Goal: Information Seeking & Learning: Learn about a topic

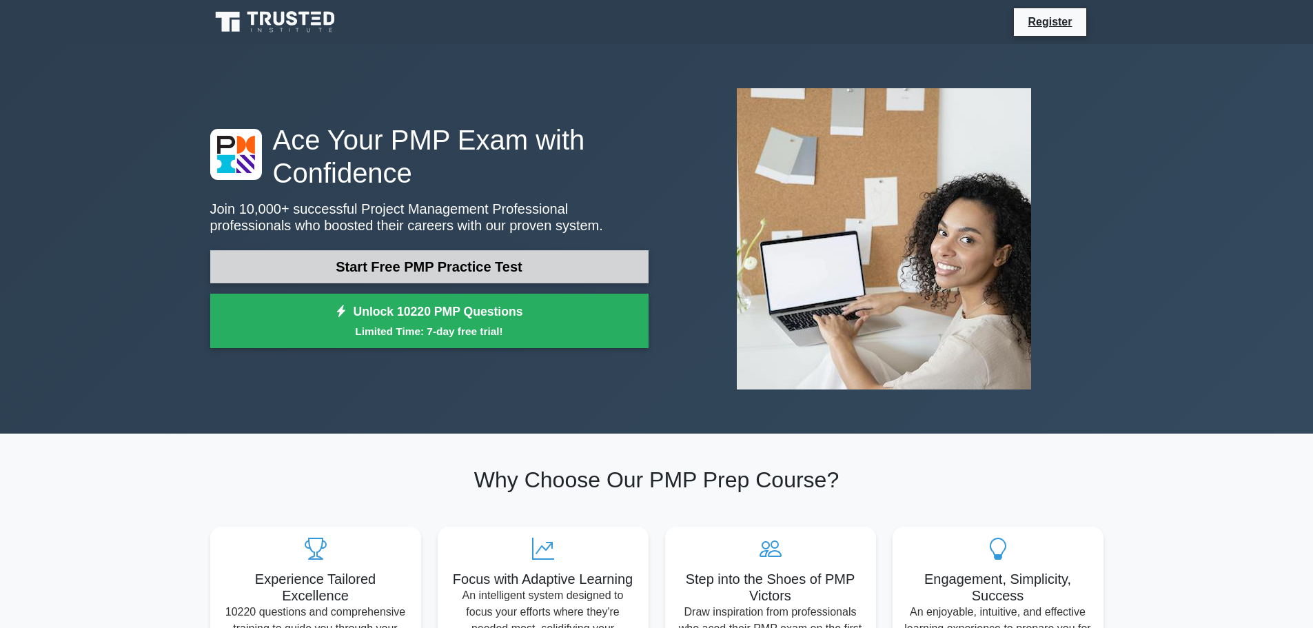
drag, startPoint x: 0, startPoint y: 0, endPoint x: 465, endPoint y: 265, distance: 535.6
click at [465, 265] on link "Start Free PMP Practice Test" at bounding box center [429, 266] width 438 height 33
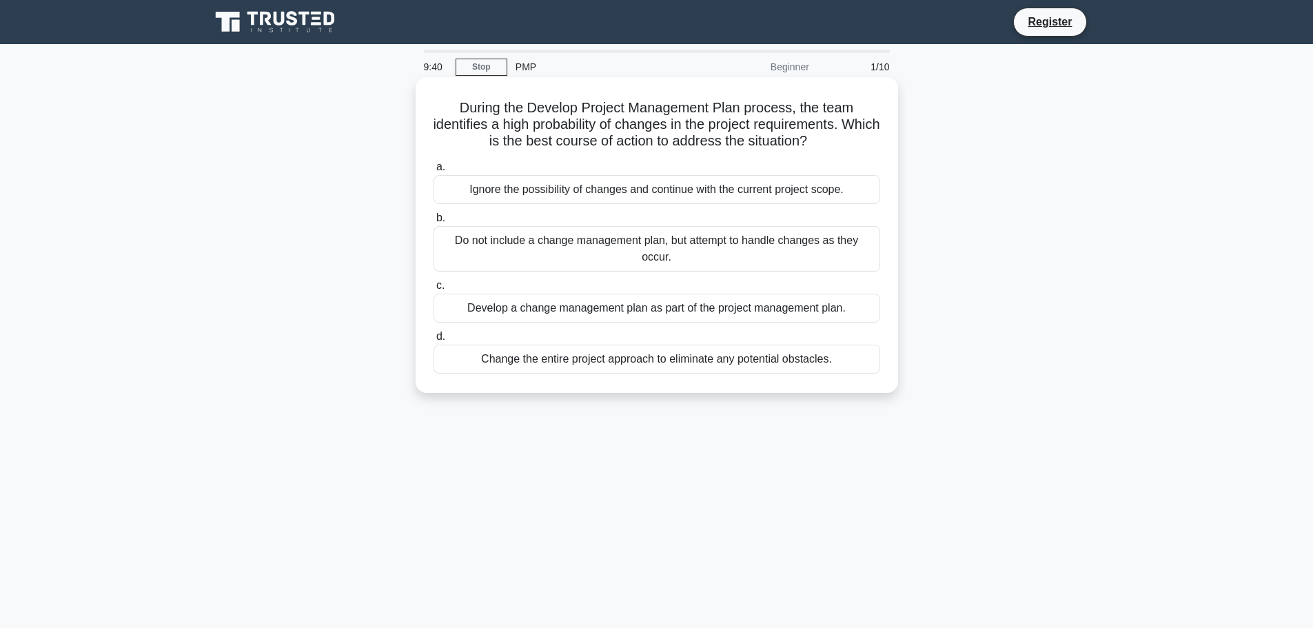
click at [712, 307] on div "Develop a change management plan as part of the project management plan." at bounding box center [657, 308] width 447 height 29
click at [434, 290] on input "c. Develop a change management plan as part of the project management plan." at bounding box center [434, 285] width 0 height 9
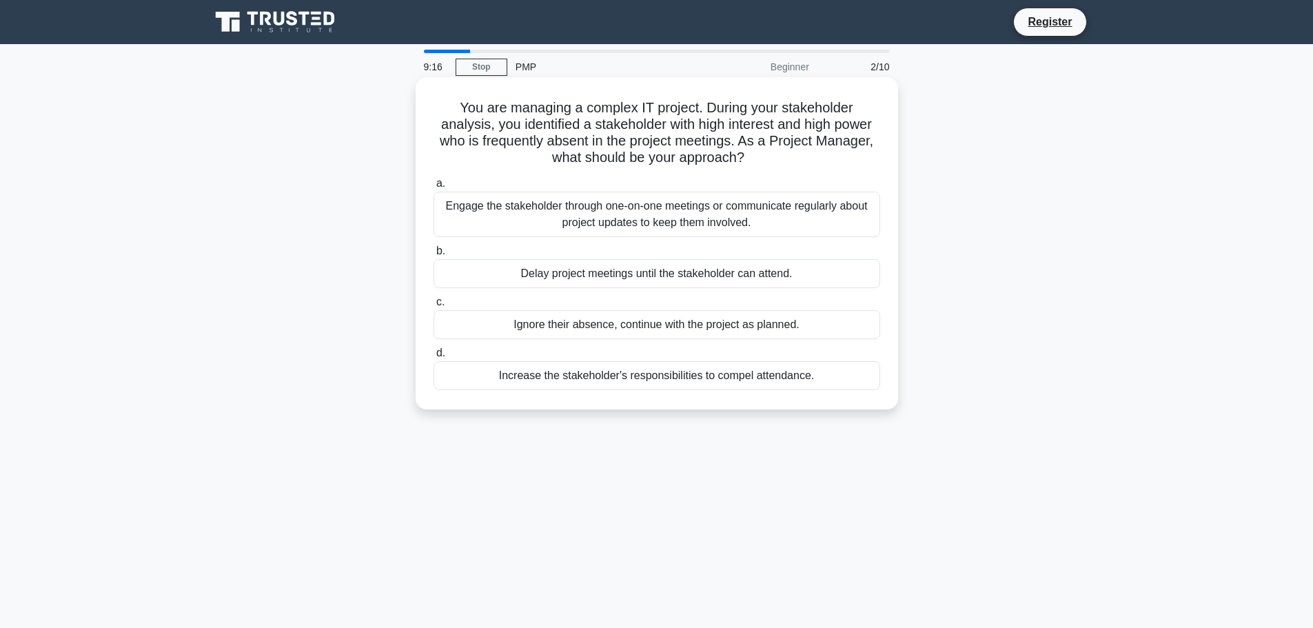
click at [765, 214] on div "Engage the stakeholder through one-on-one meetings or communicate regularly abo…" at bounding box center [657, 214] width 447 height 45
click at [434, 188] on input "a. Engage the stakeholder through one-on-one meetings or communicate regularly …" at bounding box center [434, 183] width 0 height 9
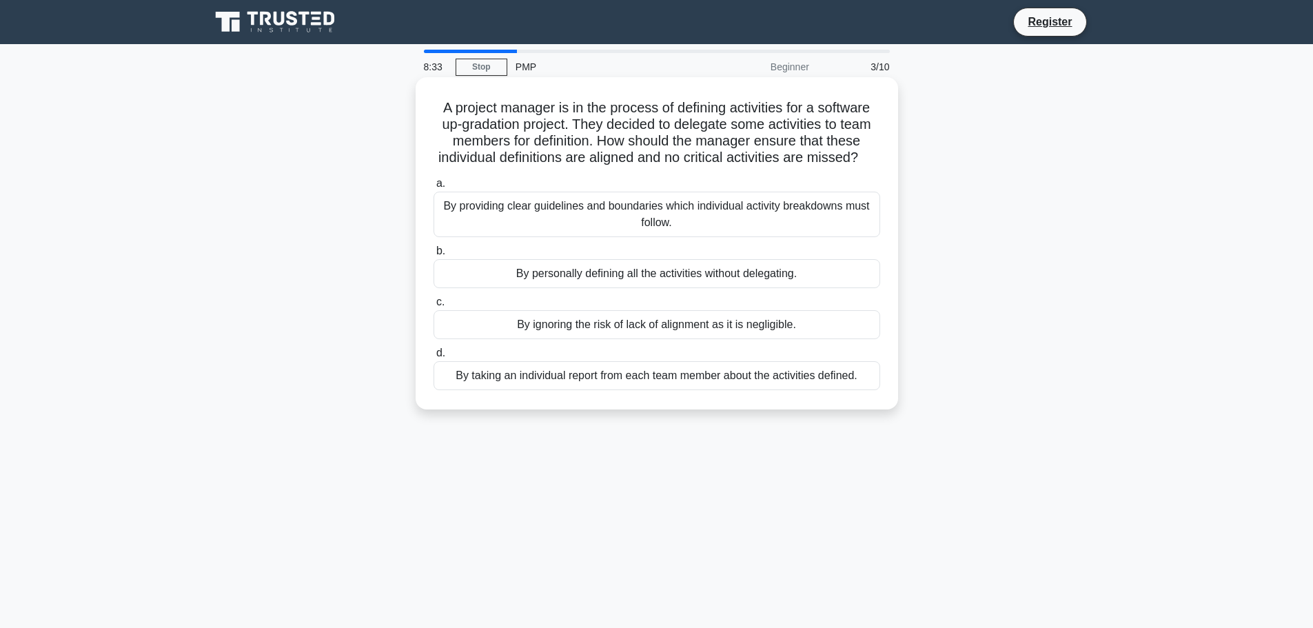
click at [664, 218] on div "By providing clear guidelines and boundaries which individual activity breakdow…" at bounding box center [657, 214] width 447 height 45
click at [434, 188] on input "a. By providing clear guidelines and boundaries which individual activity break…" at bounding box center [434, 183] width 0 height 9
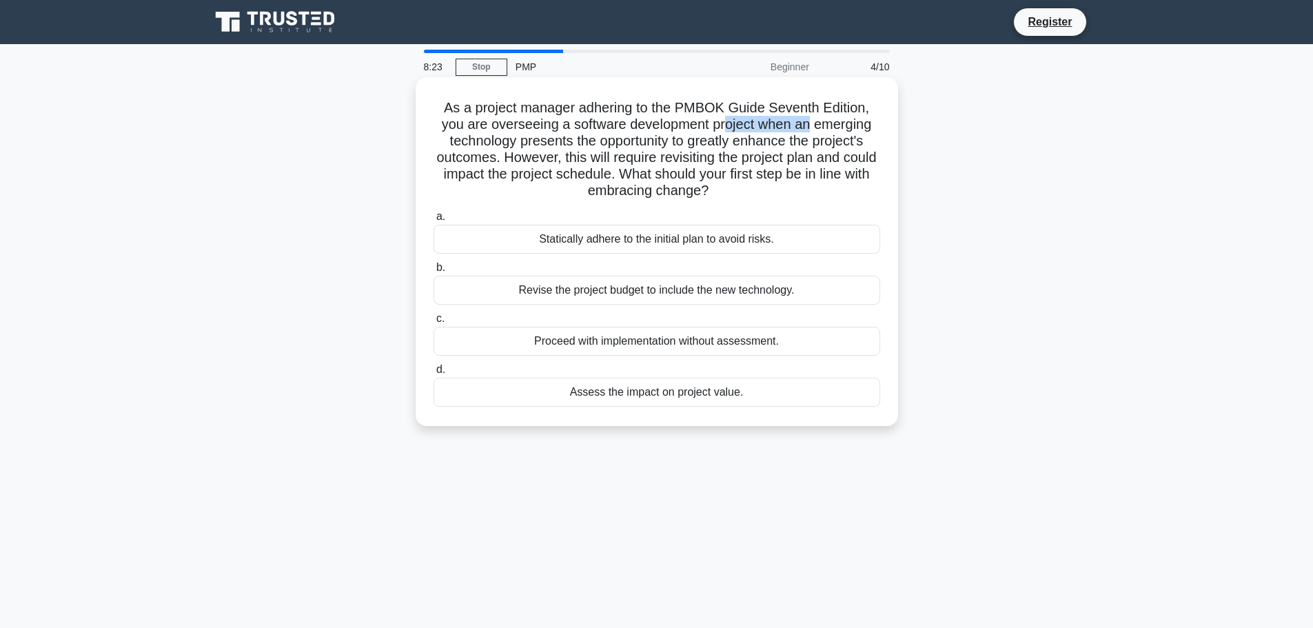
drag, startPoint x: 726, startPoint y: 124, endPoint x: 812, endPoint y: 124, distance: 85.5
click at [812, 124] on h5 "As a project manager adhering to the PMBOK Guide Seventh Edition, you are overs…" at bounding box center [656, 149] width 449 height 101
drag, startPoint x: 475, startPoint y: 145, endPoint x: 605, endPoint y: 147, distance: 130.3
click at [593, 147] on h5 "As a project manager adhering to the PMBOK Guide Seventh Edition, you are overs…" at bounding box center [656, 149] width 449 height 101
click at [689, 398] on div "Assess the impact on project value." at bounding box center [657, 392] width 447 height 29
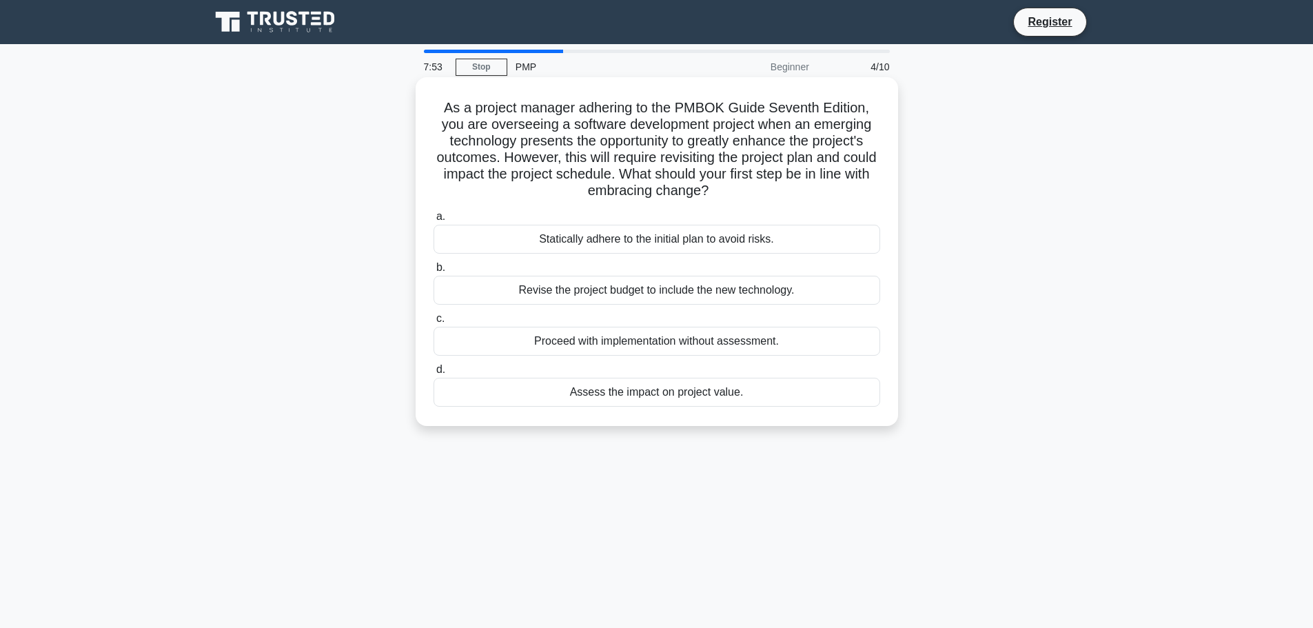
click at [434, 374] on input "d. Assess the impact on project value." at bounding box center [434, 369] width 0 height 9
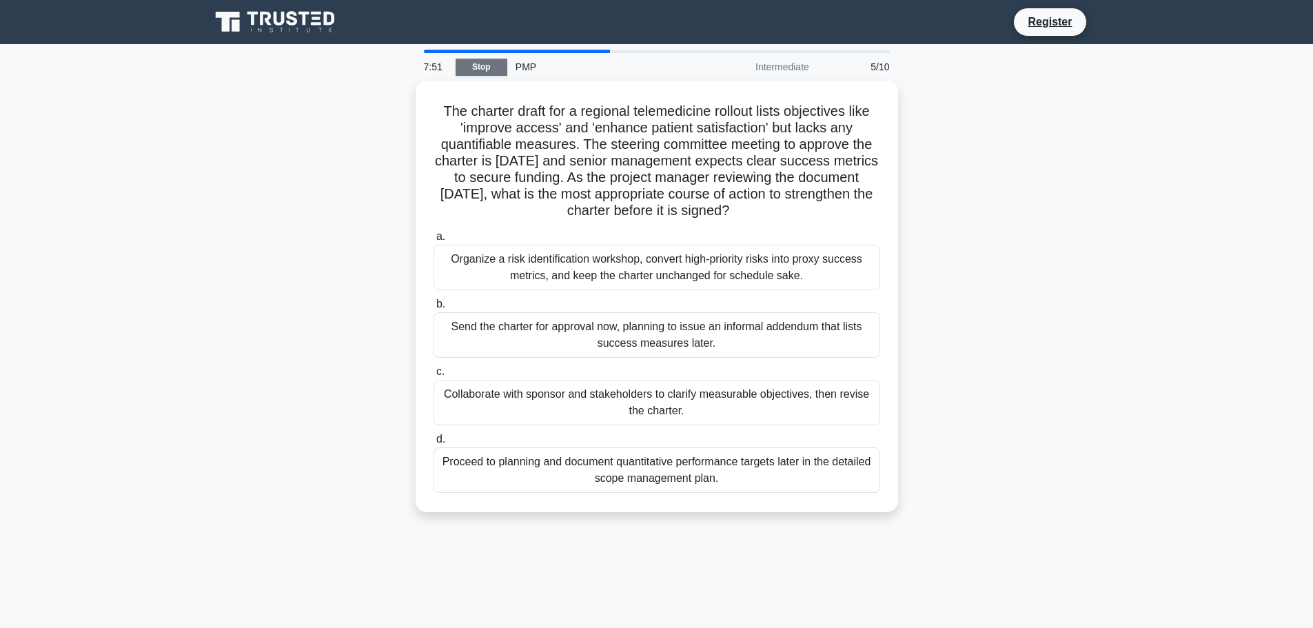
click at [485, 70] on link "Stop" at bounding box center [482, 67] width 52 height 17
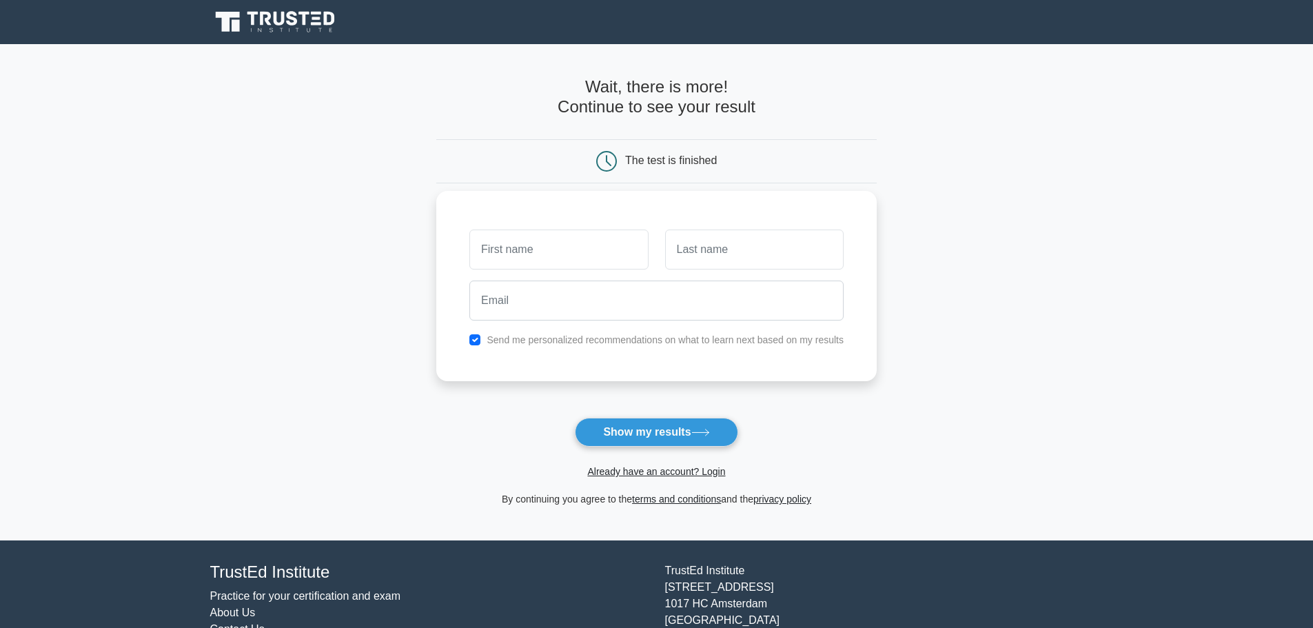
click at [559, 241] on input "text" at bounding box center [558, 250] width 179 height 40
type input "Avinash"
click at [729, 256] on input "text" at bounding box center [754, 250] width 179 height 40
type input "AR"
click at [668, 309] on input "email" at bounding box center [656, 301] width 374 height 40
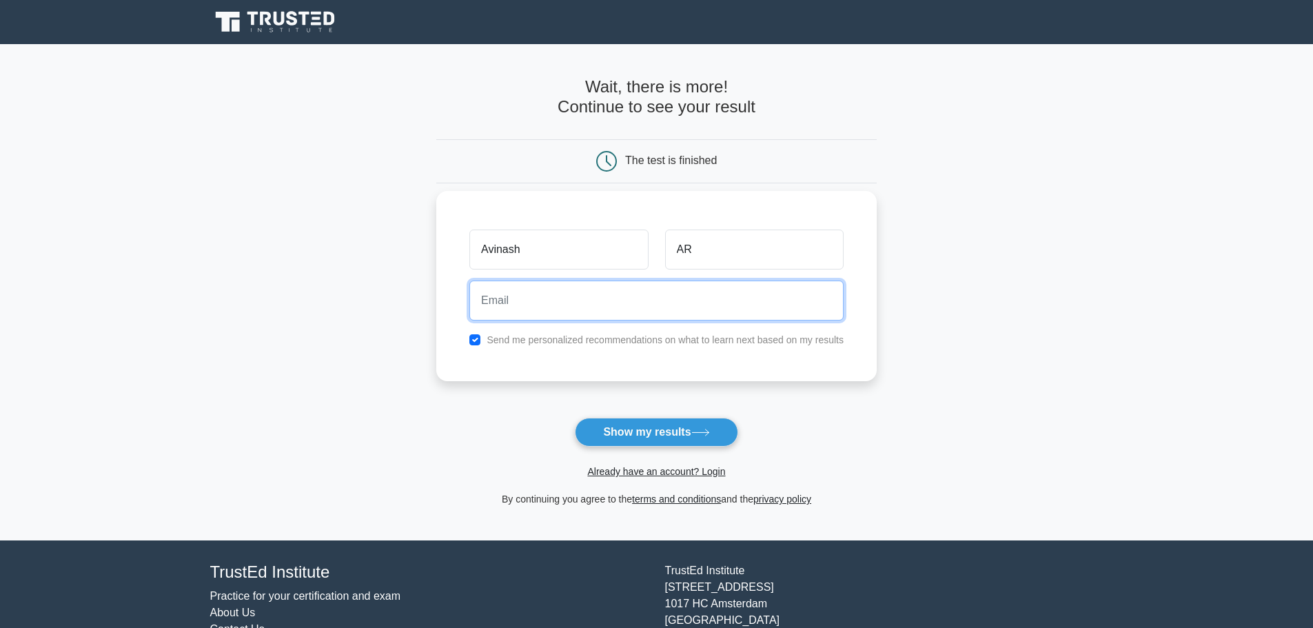
type input "adhayaavinash@gmail.com"
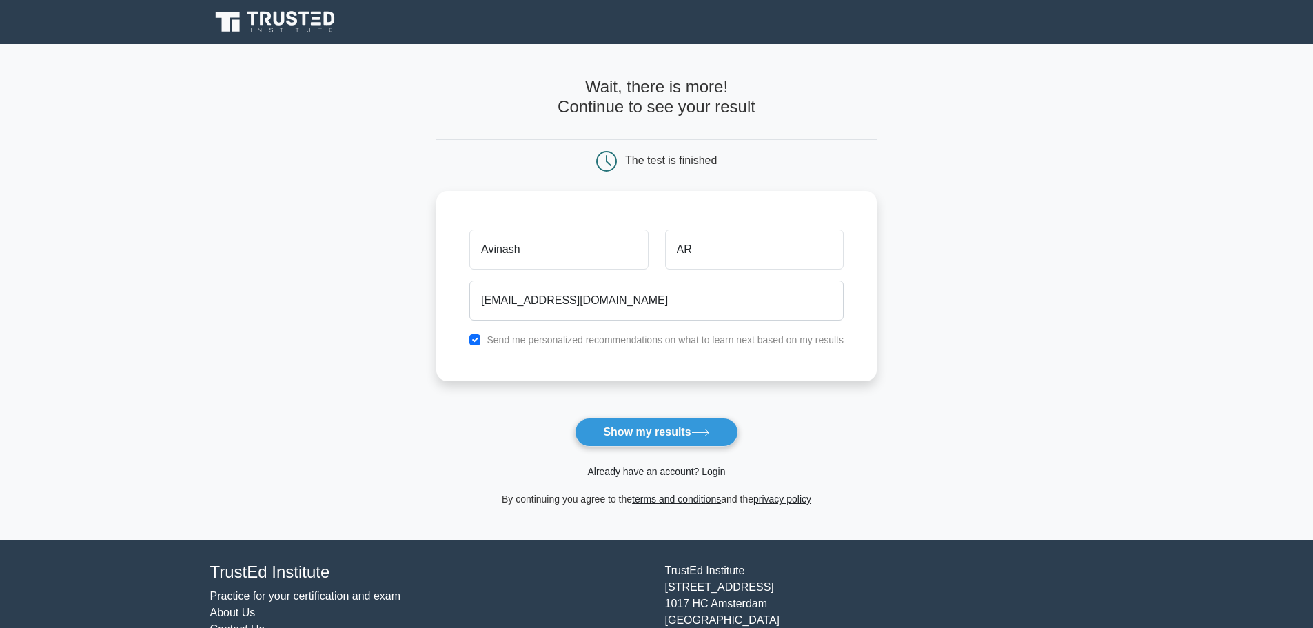
click at [581, 341] on label "Send me personalized recommendations on what to learn next based on my results" at bounding box center [665, 339] width 357 height 11
click at [478, 336] on input "checkbox" at bounding box center [474, 339] width 11 height 11
checkbox input "false"
click at [616, 431] on button "Show my results" at bounding box center [656, 432] width 163 height 29
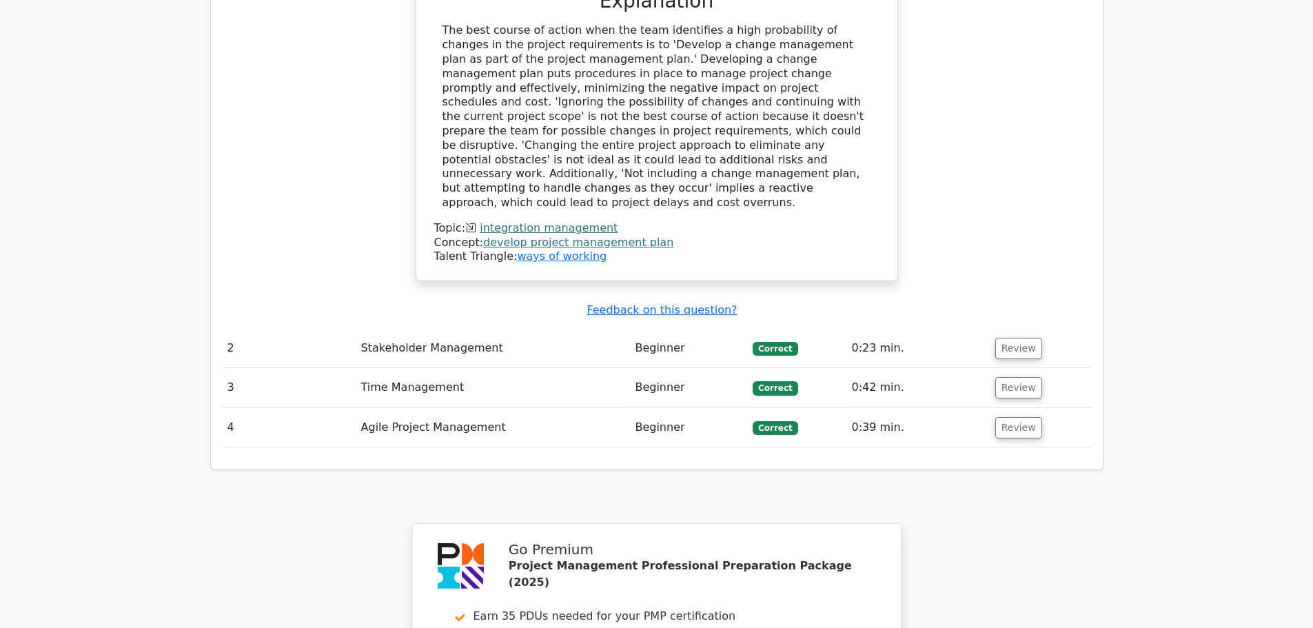
scroll to position [1792, 0]
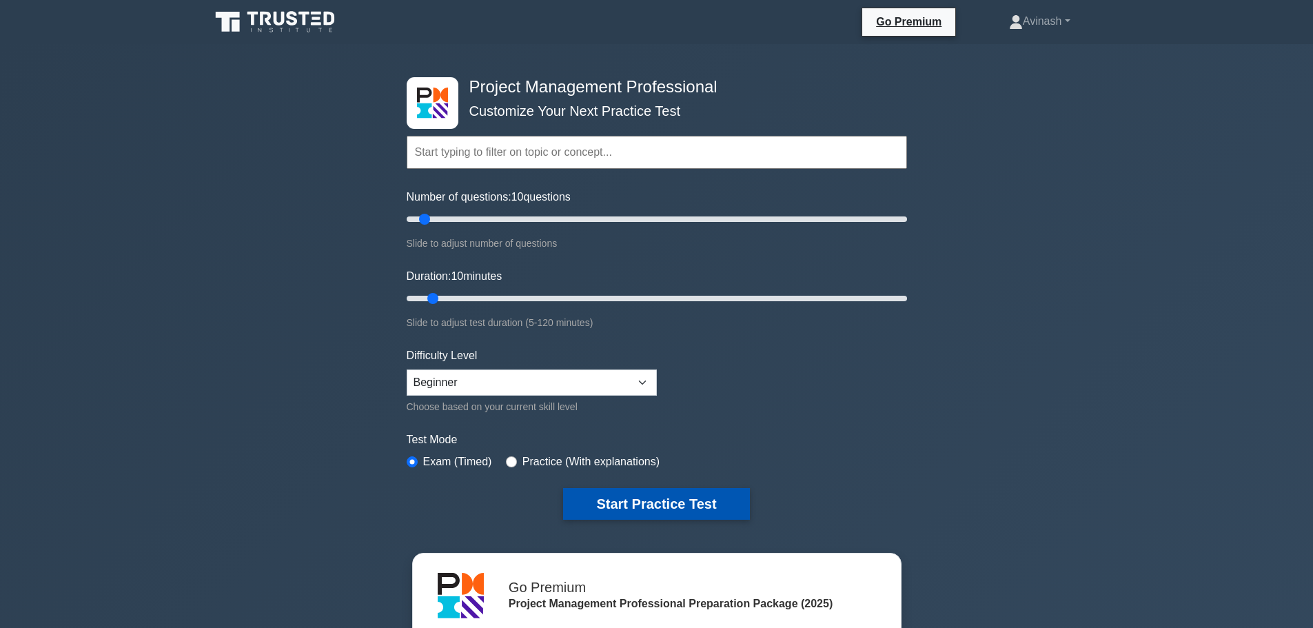
click at [693, 500] on button "Start Practice Test" at bounding box center [656, 504] width 186 height 32
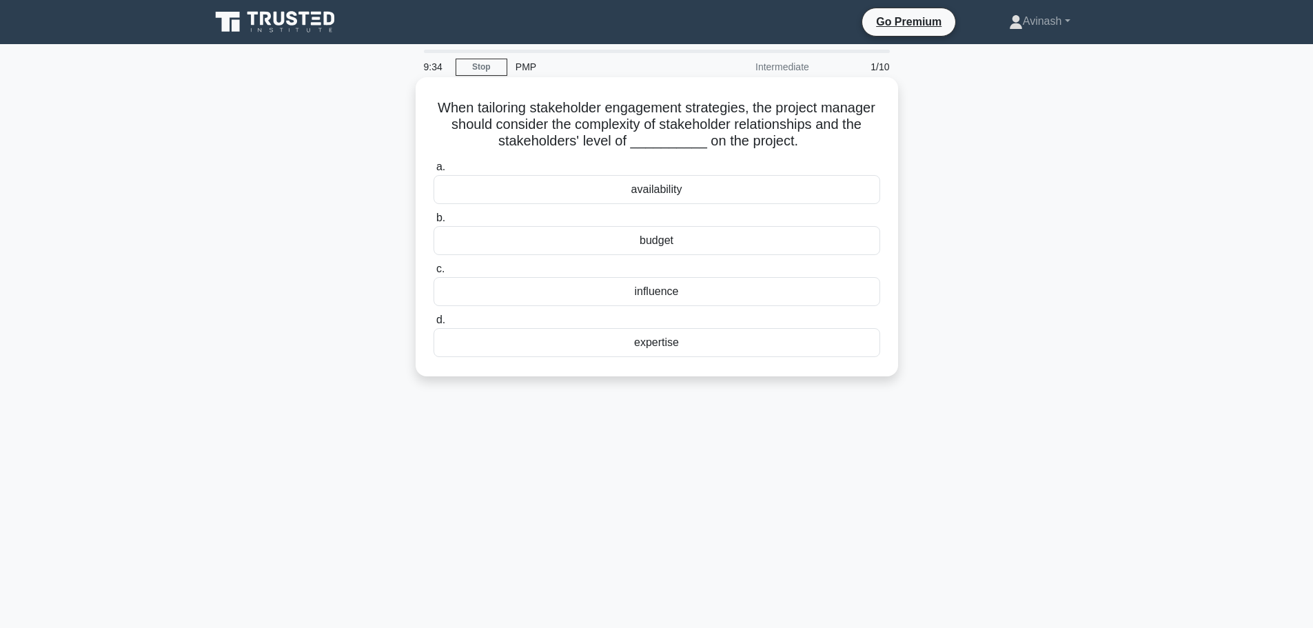
click at [669, 293] on div "influence" at bounding box center [657, 291] width 447 height 29
click at [434, 274] on input "c. influence" at bounding box center [434, 269] width 0 height 9
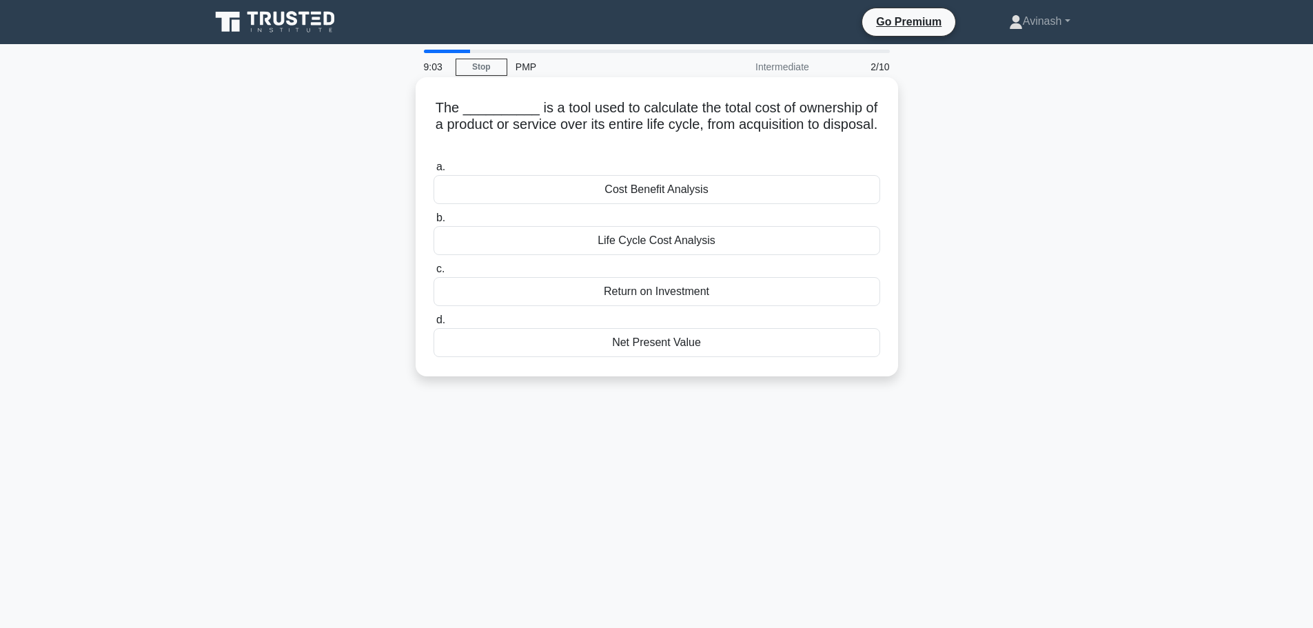
click at [693, 241] on div "Life Cycle Cost Analysis" at bounding box center [657, 240] width 447 height 29
click at [434, 223] on input "b. Life Cycle Cost Analysis" at bounding box center [434, 218] width 0 height 9
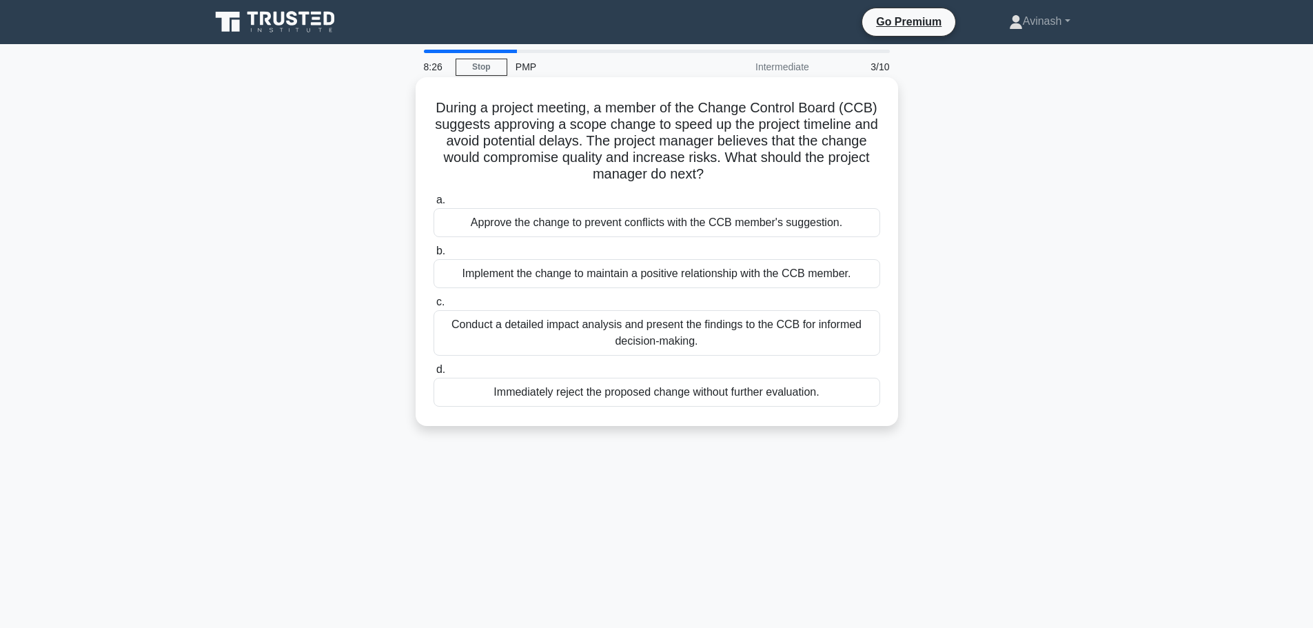
click at [541, 340] on div "Conduct a detailed impact analysis and present the findings to the CCB for info…" at bounding box center [657, 332] width 447 height 45
click at [434, 307] on input "c. Conduct a detailed impact analysis and present the findings to the CCB for i…" at bounding box center [434, 302] width 0 height 9
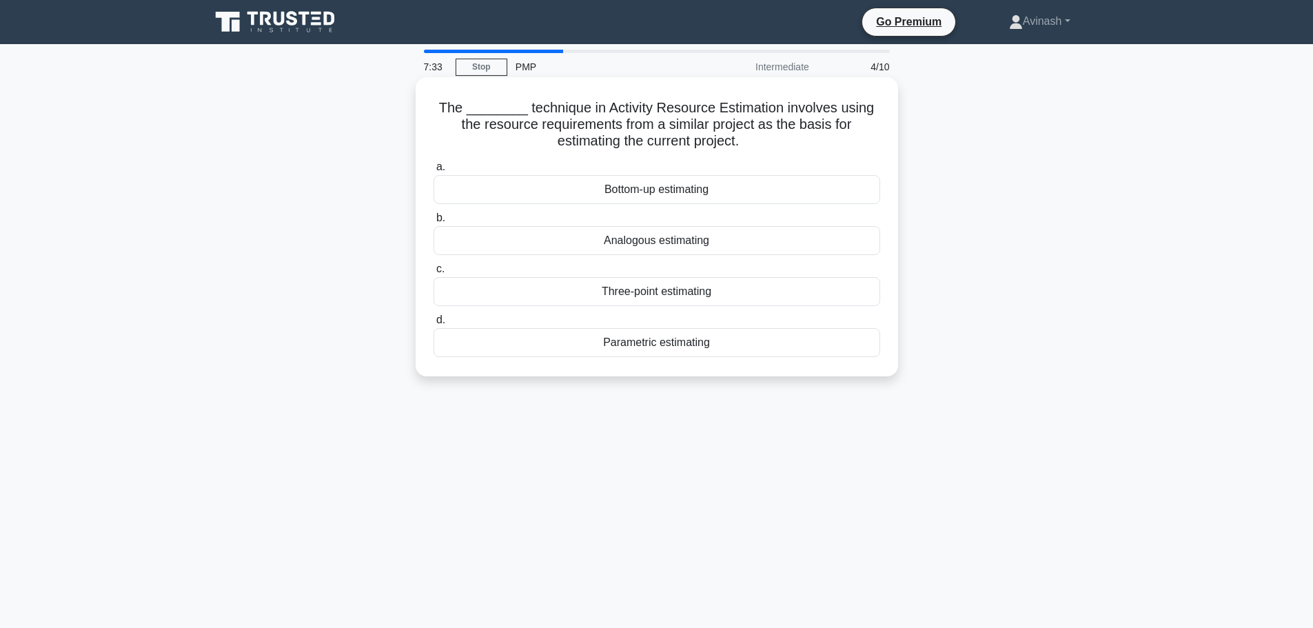
click at [664, 348] on div "Parametric estimating" at bounding box center [657, 342] width 447 height 29
click at [434, 325] on input "d. Parametric estimating" at bounding box center [434, 320] width 0 height 9
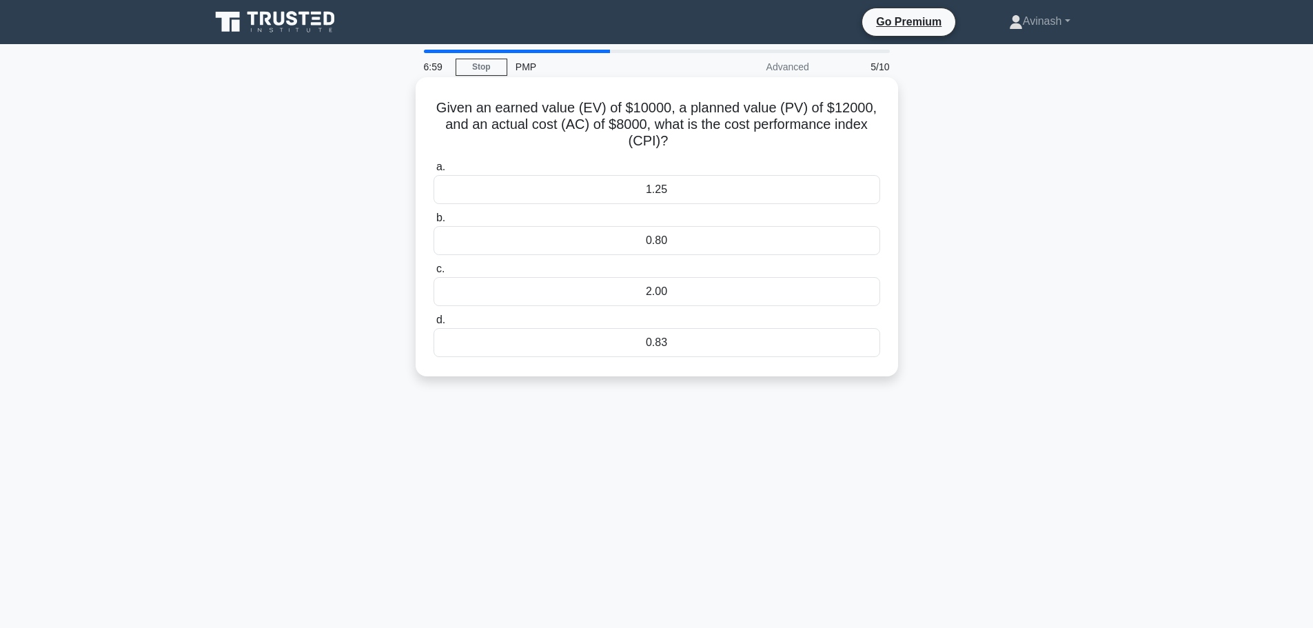
click at [682, 340] on div "0.83" at bounding box center [657, 342] width 447 height 29
click at [434, 325] on input "d. 0.83" at bounding box center [434, 320] width 0 height 9
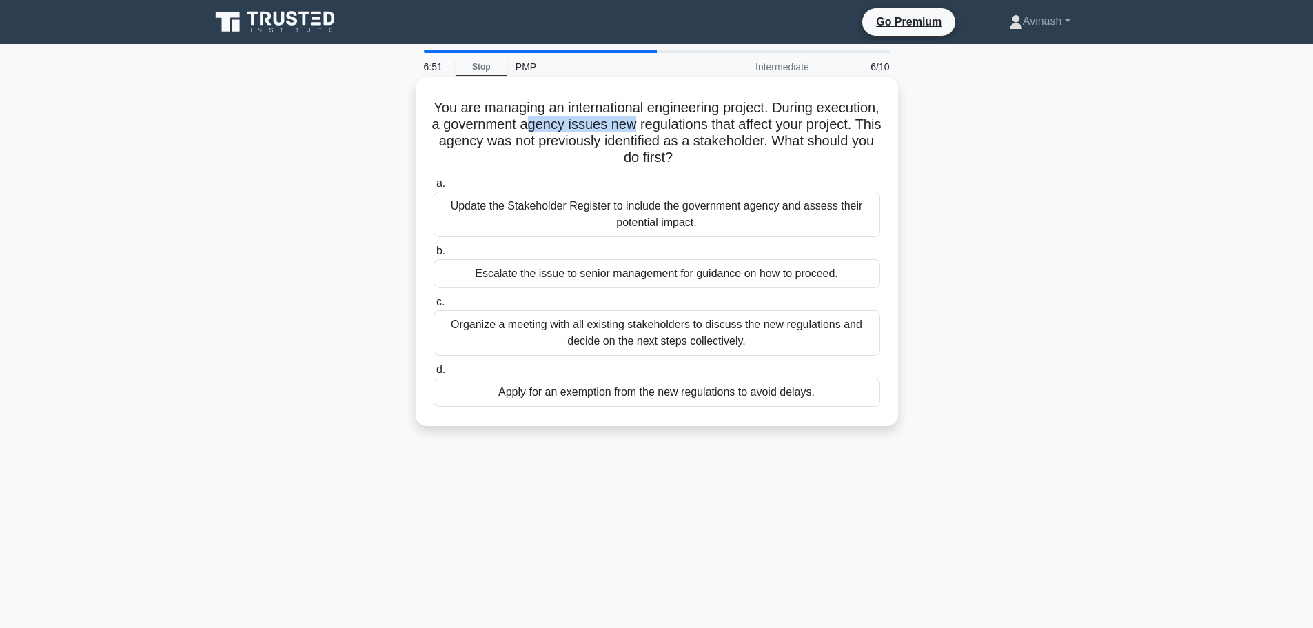
drag, startPoint x: 649, startPoint y: 130, endPoint x: 717, endPoint y: 133, distance: 67.6
click at [711, 132] on h5 "You are managing an international engineering project. During execution, a gove…" at bounding box center [656, 133] width 449 height 68
click at [762, 331] on div "Organize a meeting with all existing stakeholders to discuss the new regulation…" at bounding box center [657, 332] width 447 height 45
click at [756, 338] on div "Organize a meeting with all existing stakeholders to discuss the new regulation…" at bounding box center [657, 332] width 447 height 45
click at [434, 307] on input "c. Organize a meeting with all existing stakeholders to discuss the new regulat…" at bounding box center [434, 302] width 0 height 9
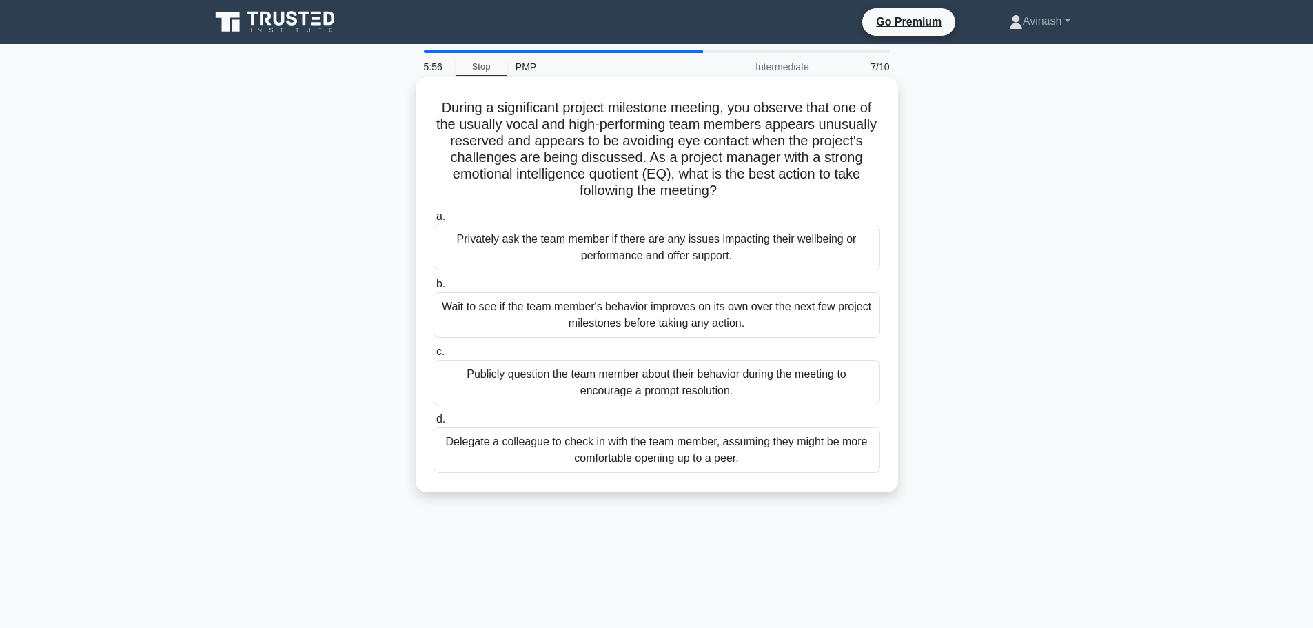
click at [762, 234] on div "Privately ask the team member if there are any issues impacting their wellbeing…" at bounding box center [657, 247] width 447 height 45
click at [434, 221] on input "a. Privately ask the team member if there are any issues impacting their wellbe…" at bounding box center [434, 216] width 0 height 9
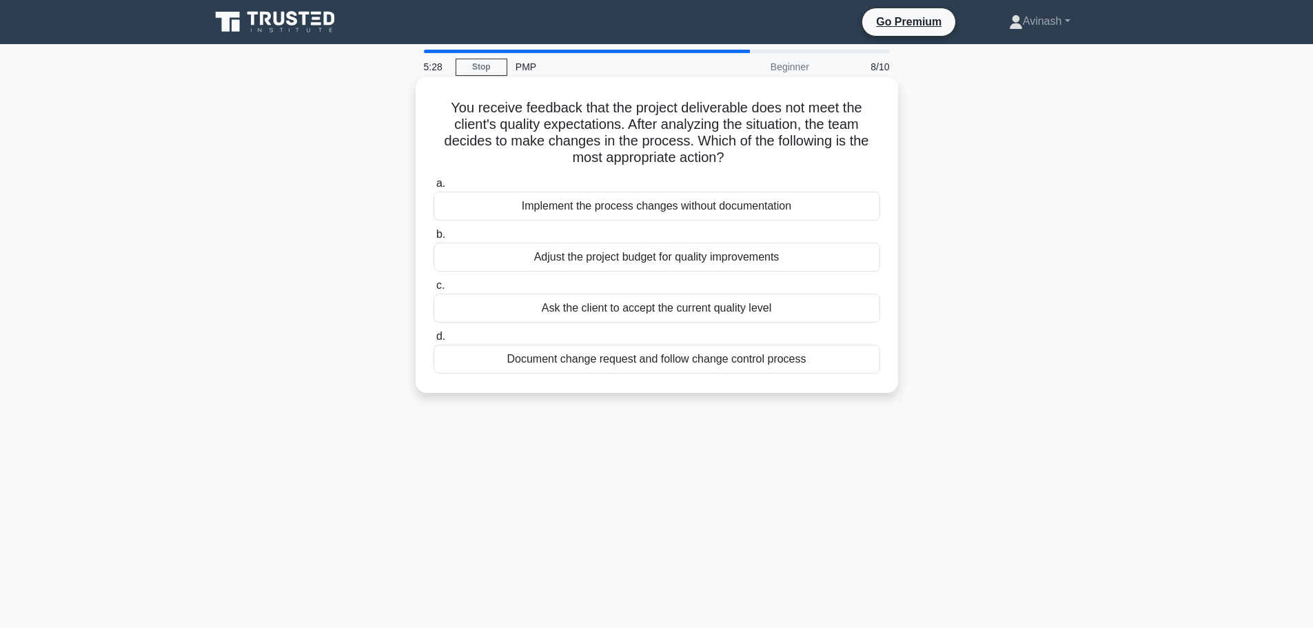
click at [690, 365] on div "Document change request and follow change control process" at bounding box center [657, 359] width 447 height 29
click at [434, 341] on input "d. Document change request and follow change control process" at bounding box center [434, 336] width 0 height 9
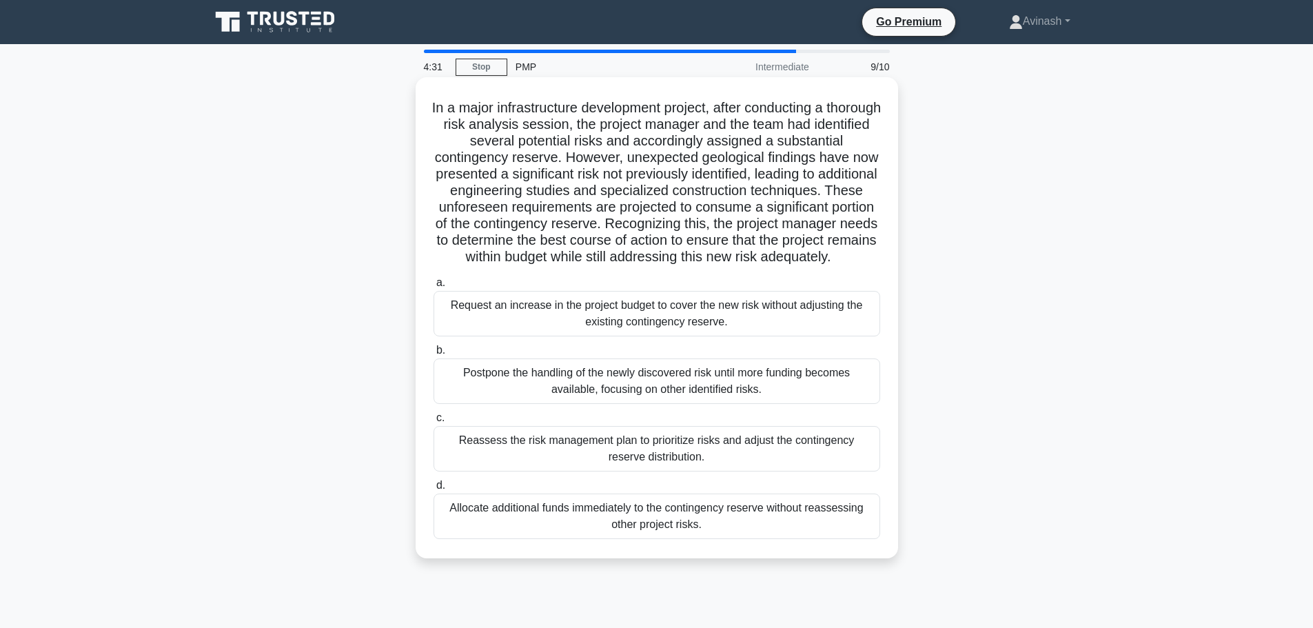
click at [802, 471] on div "Reassess the risk management plan to prioritize risks and adjust the contingenc…" at bounding box center [657, 448] width 447 height 45
click at [434, 423] on input "c. Reassess the risk management plan to prioritize risks and adjust the conting…" at bounding box center [434, 418] width 0 height 9
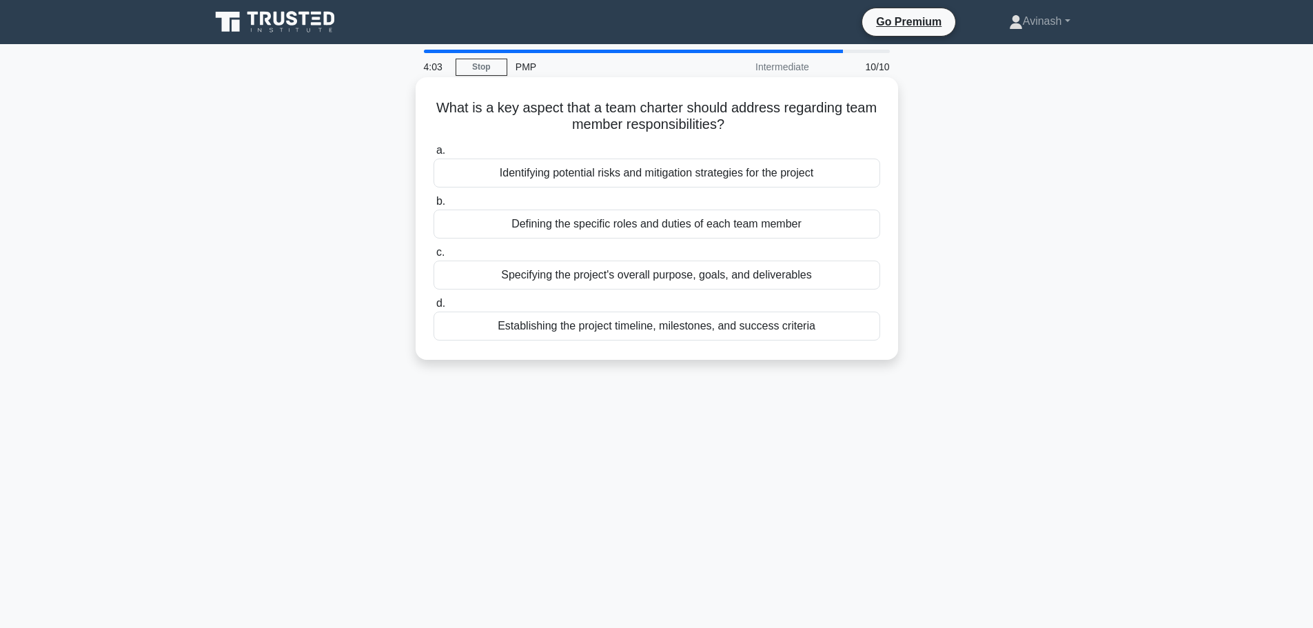
click at [733, 230] on div "Defining the specific roles and duties of each team member" at bounding box center [657, 224] width 447 height 29
click at [434, 206] on input "b. Defining the specific roles and duties of each team member" at bounding box center [434, 201] width 0 height 9
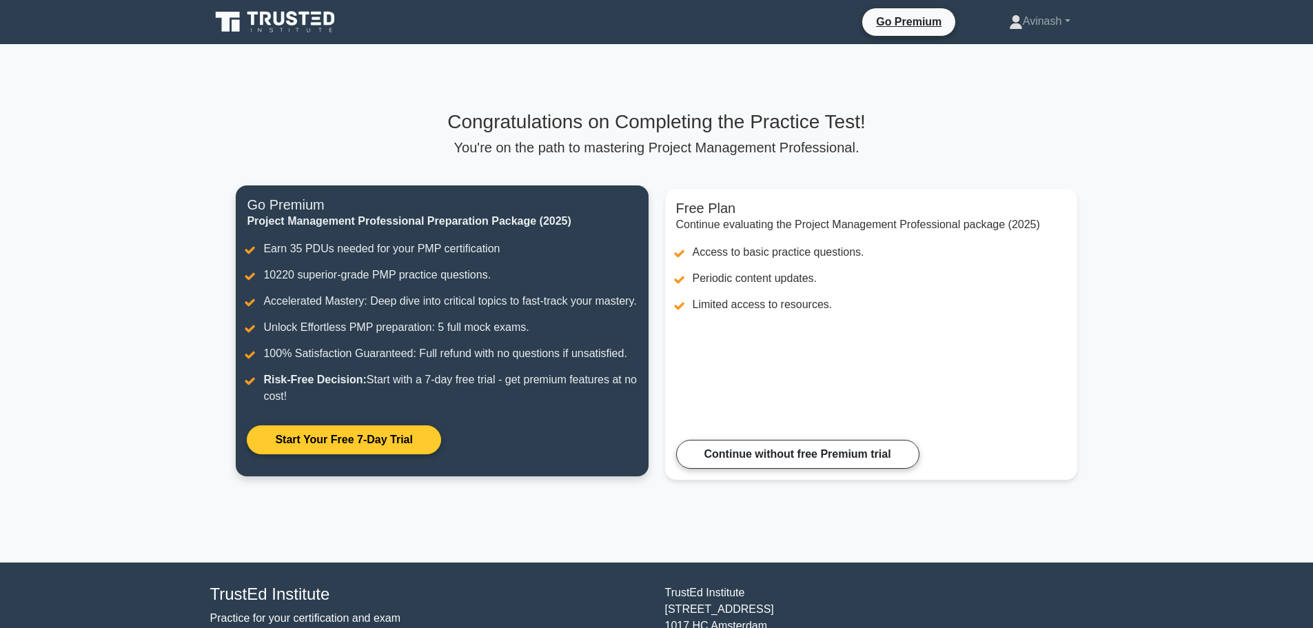
click at [391, 454] on link "Start Your Free 7-Day Trial" at bounding box center [344, 439] width 194 height 29
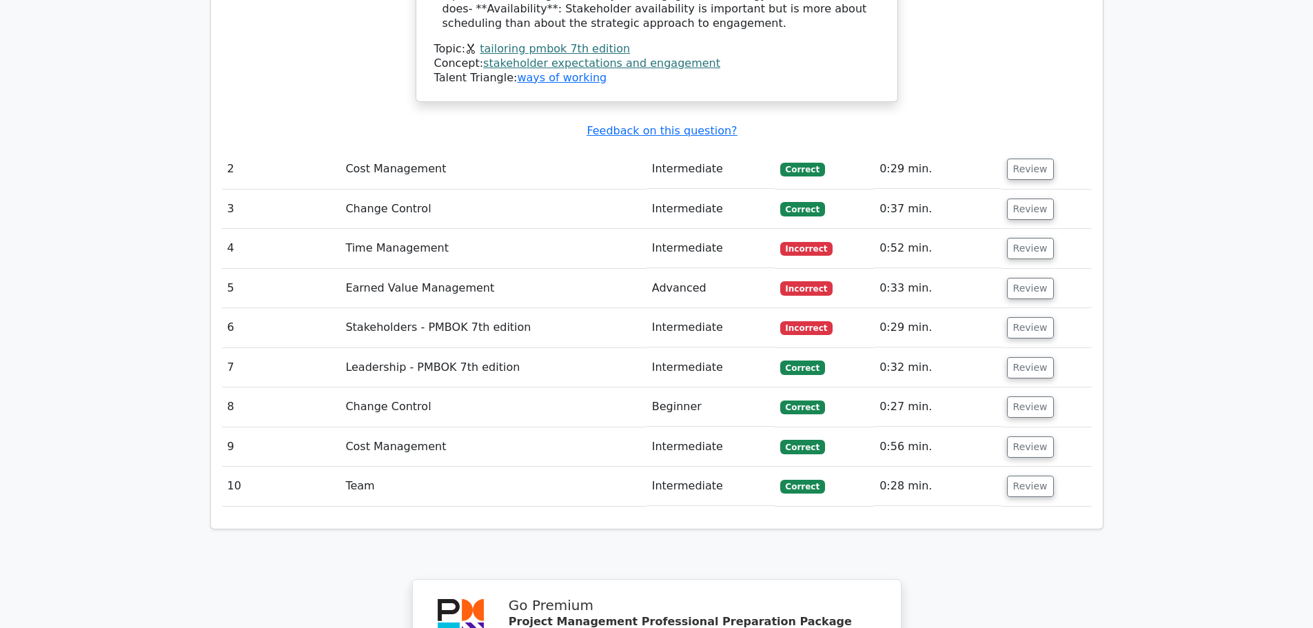
scroll to position [1792, 0]
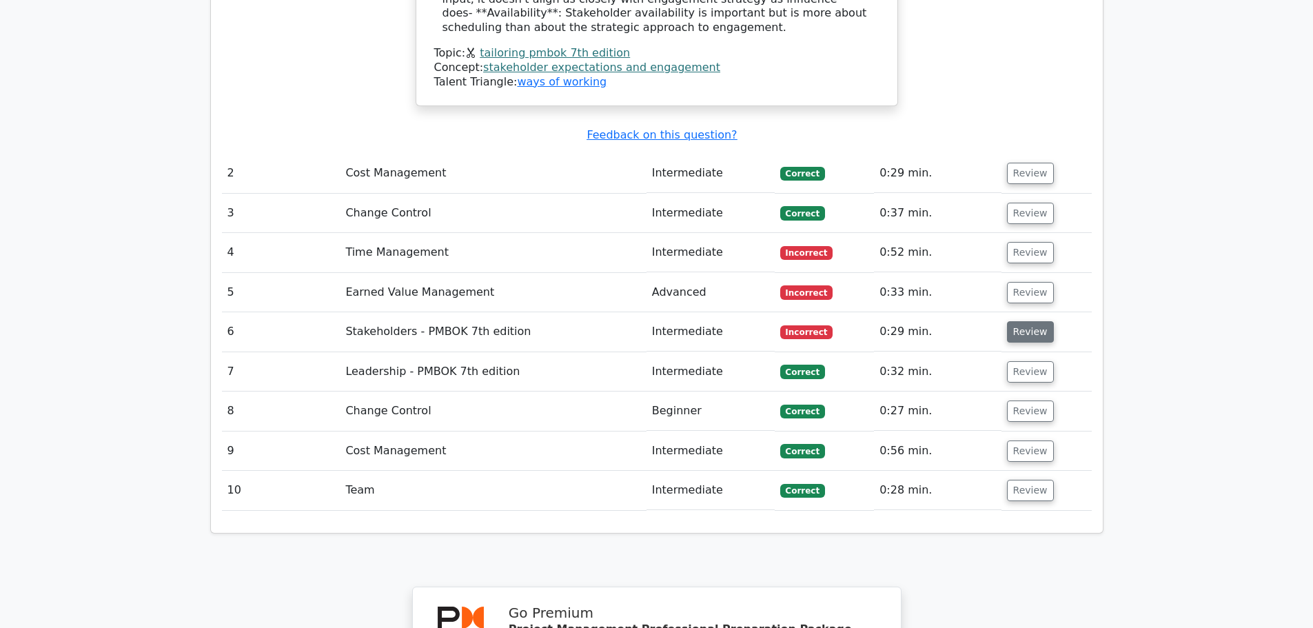
click at [1028, 321] on button "Review" at bounding box center [1030, 331] width 47 height 21
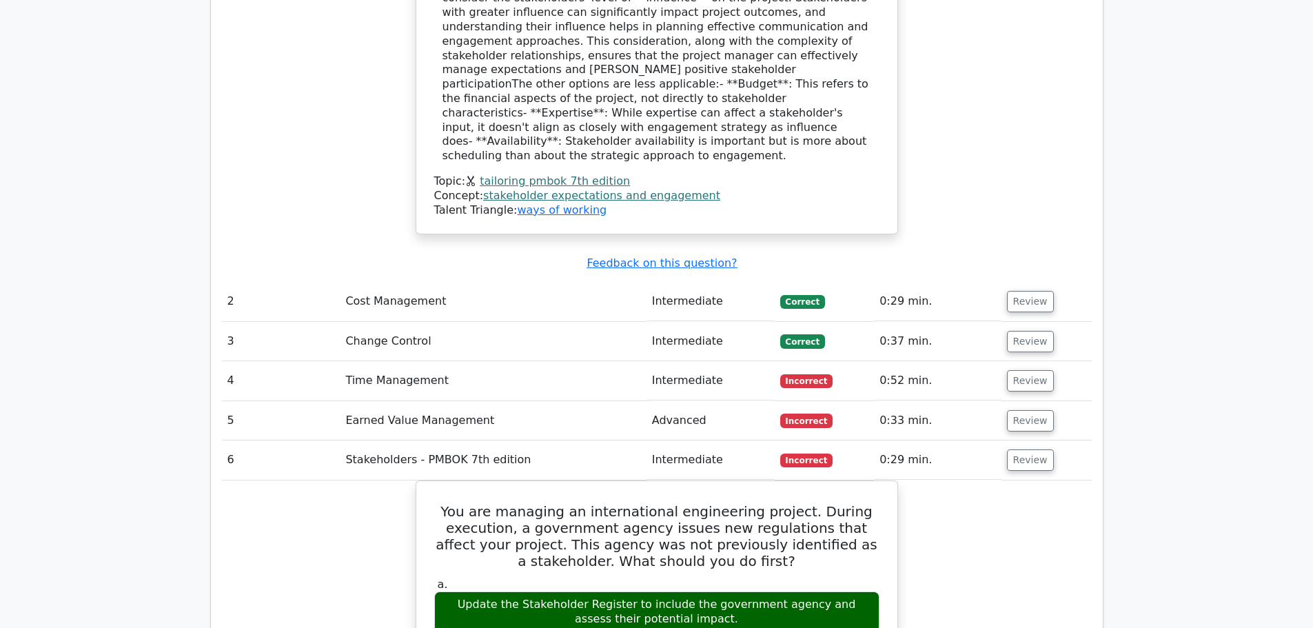
scroll to position [1654, 0]
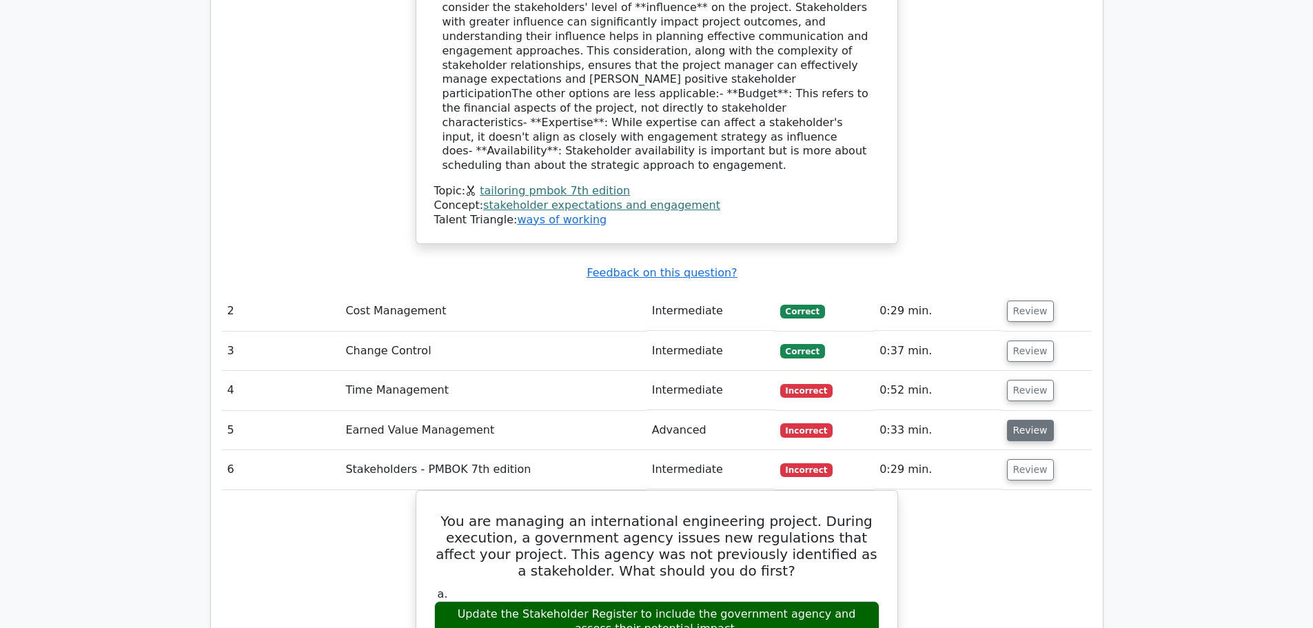
click at [1037, 420] on button "Review" at bounding box center [1030, 430] width 47 height 21
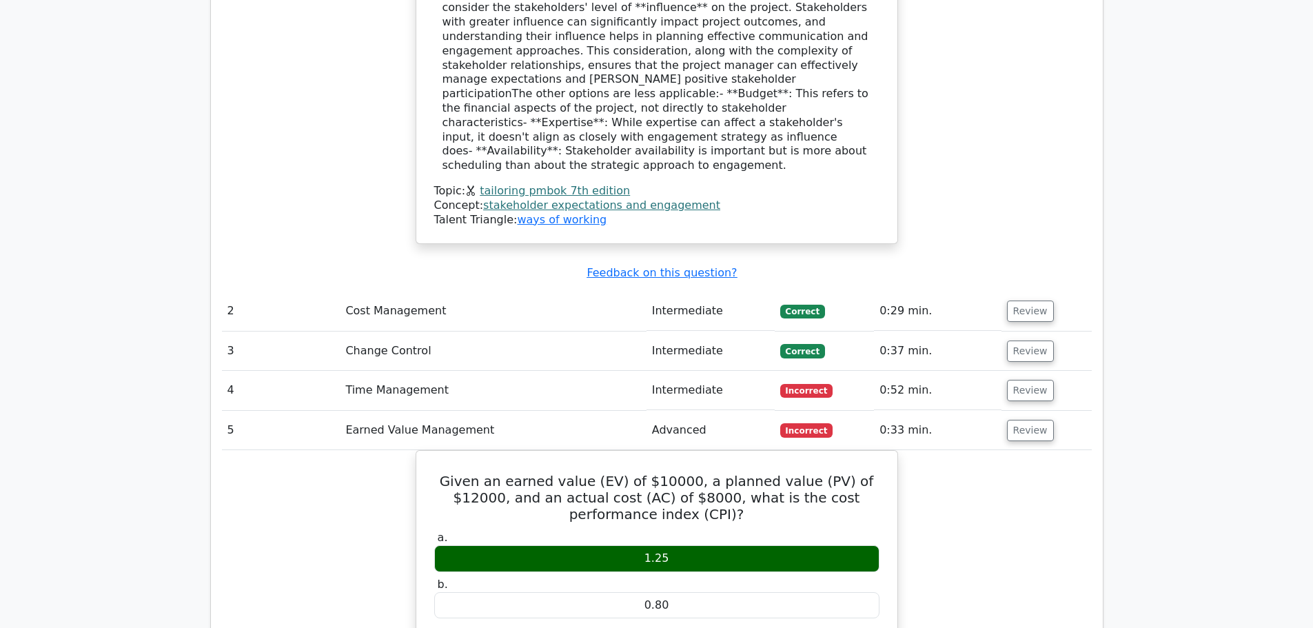
scroll to position [1723, 0]
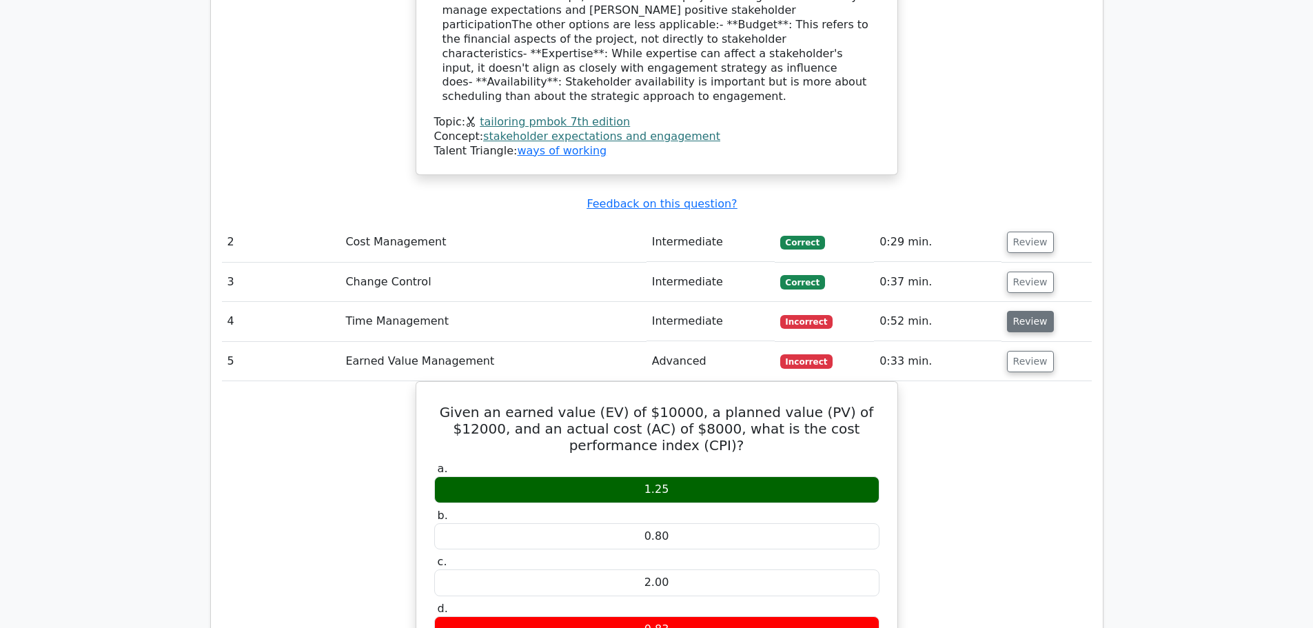
click at [1039, 311] on button "Review" at bounding box center [1030, 321] width 47 height 21
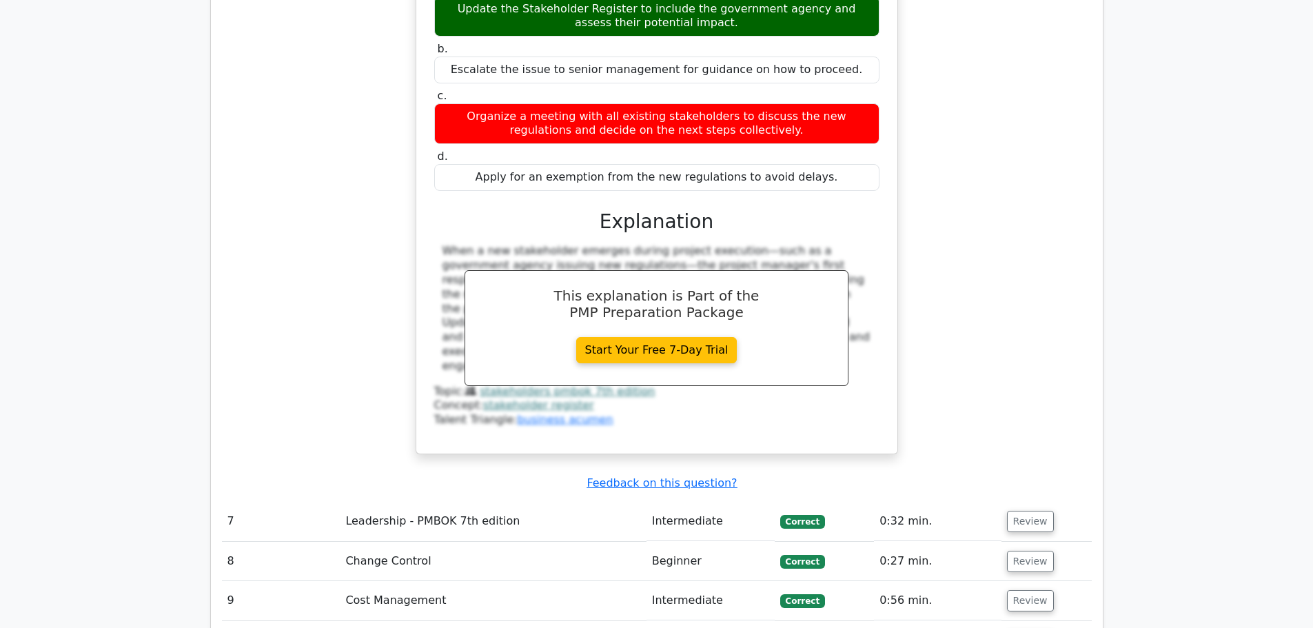
scroll to position [3929, 0]
